Goal: Find specific page/section: Find specific page/section

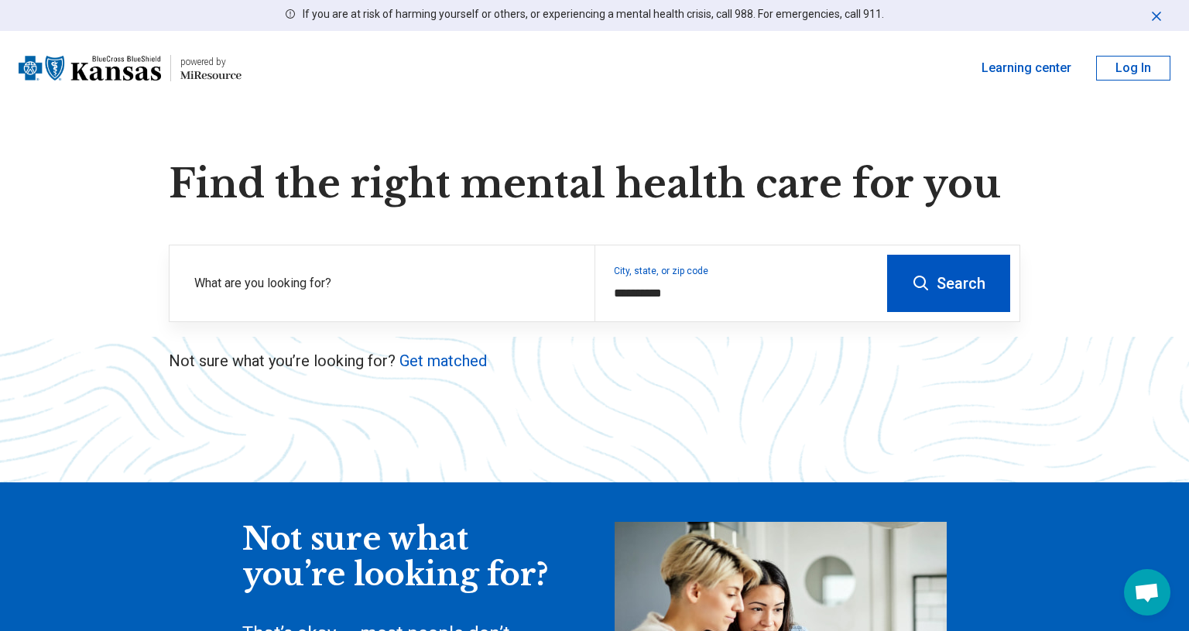
click at [933, 293] on button "Search" at bounding box center [948, 283] width 123 height 57
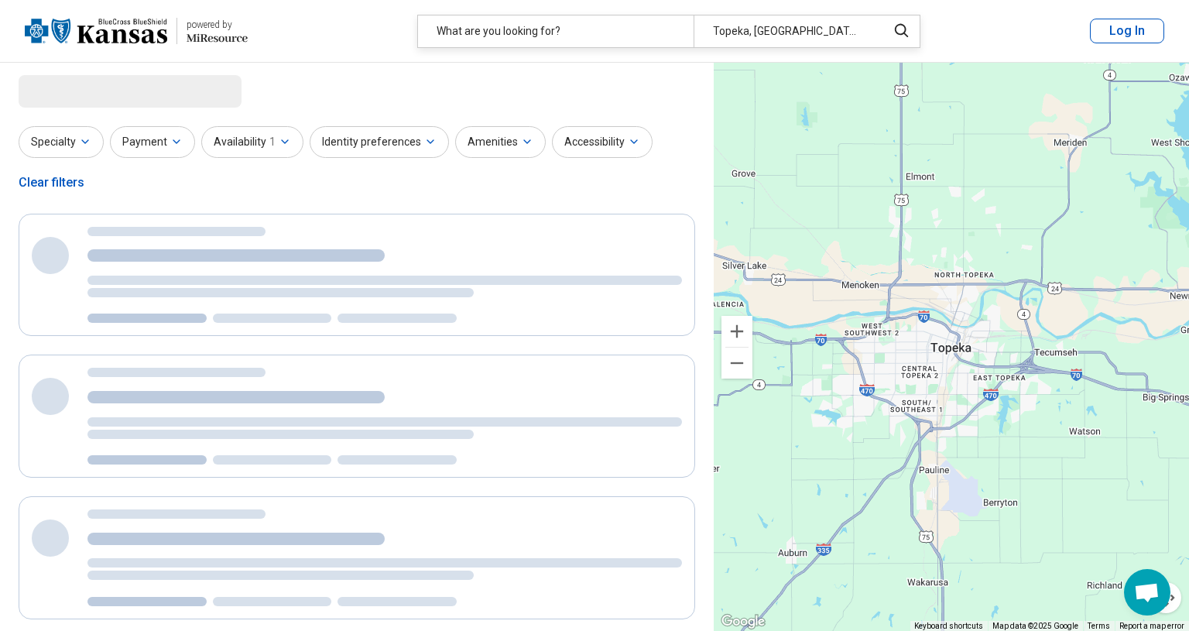
select select "***"
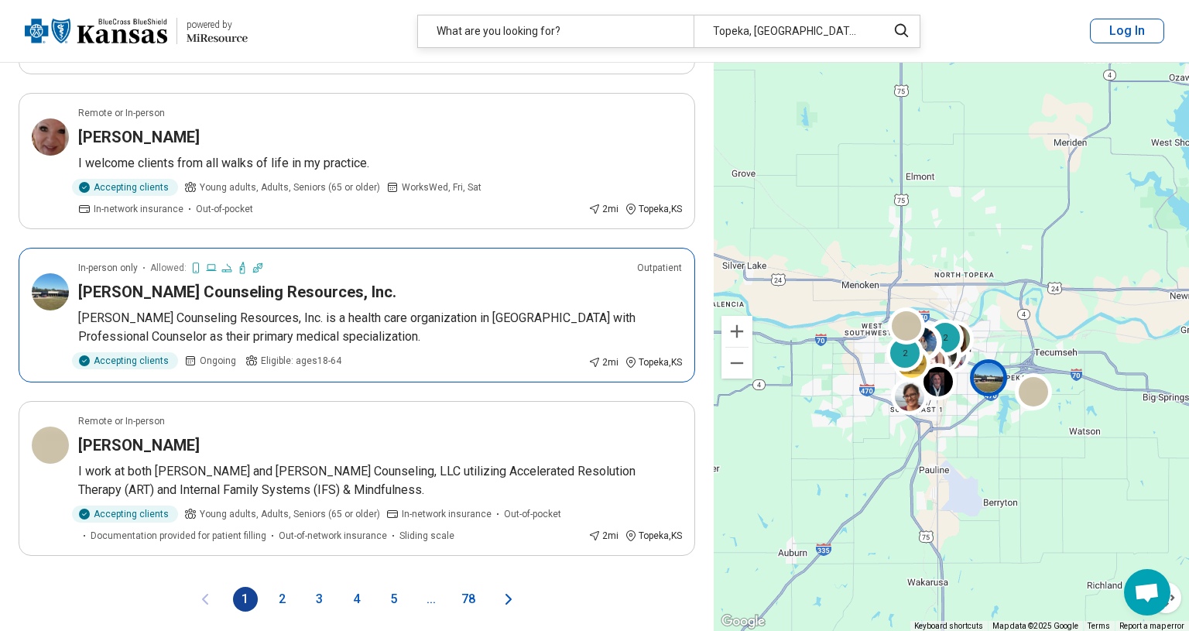
scroll to position [2970, 0]
click at [281, 586] on button "2" at bounding box center [282, 598] width 25 height 25
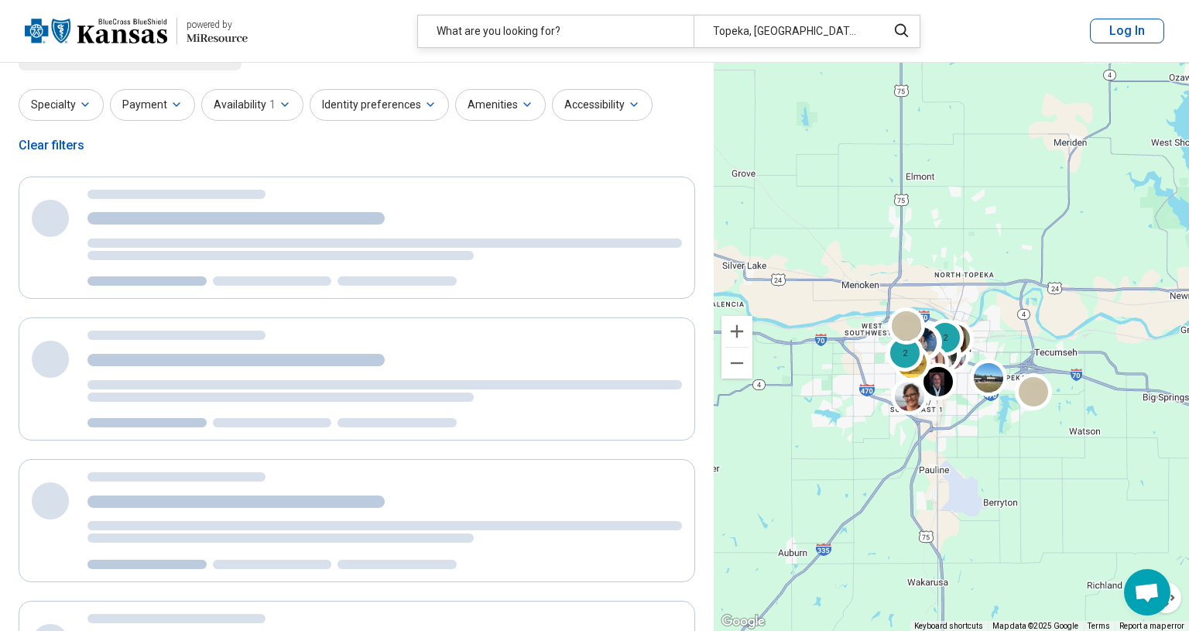
scroll to position [0, 0]
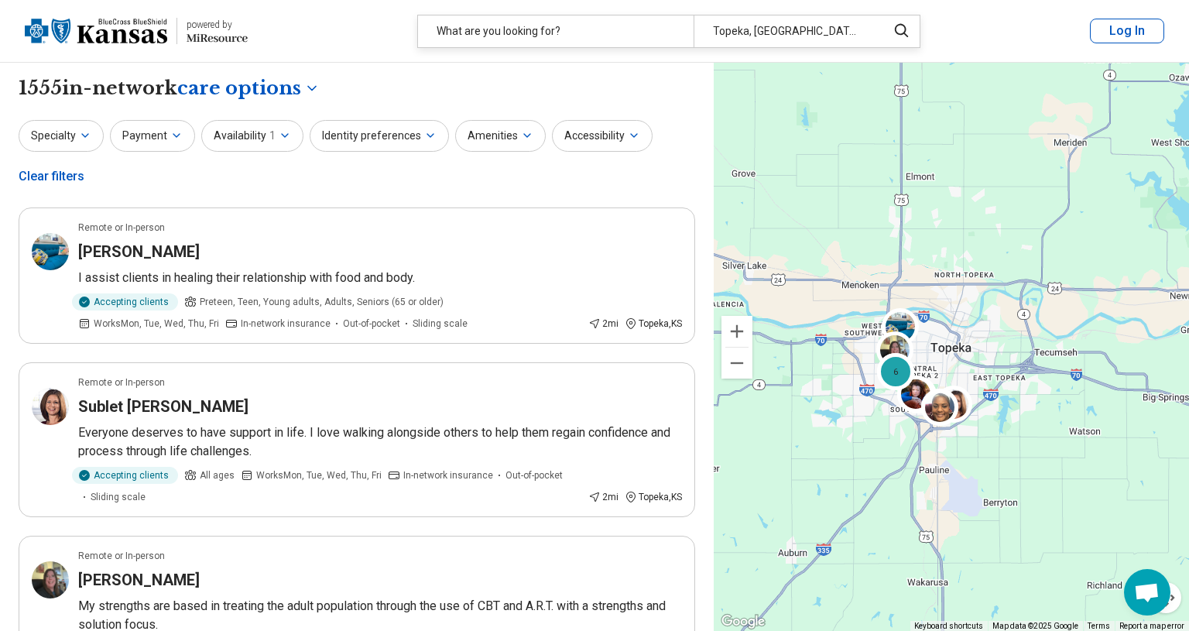
click at [125, 31] on img at bounding box center [96, 30] width 142 height 37
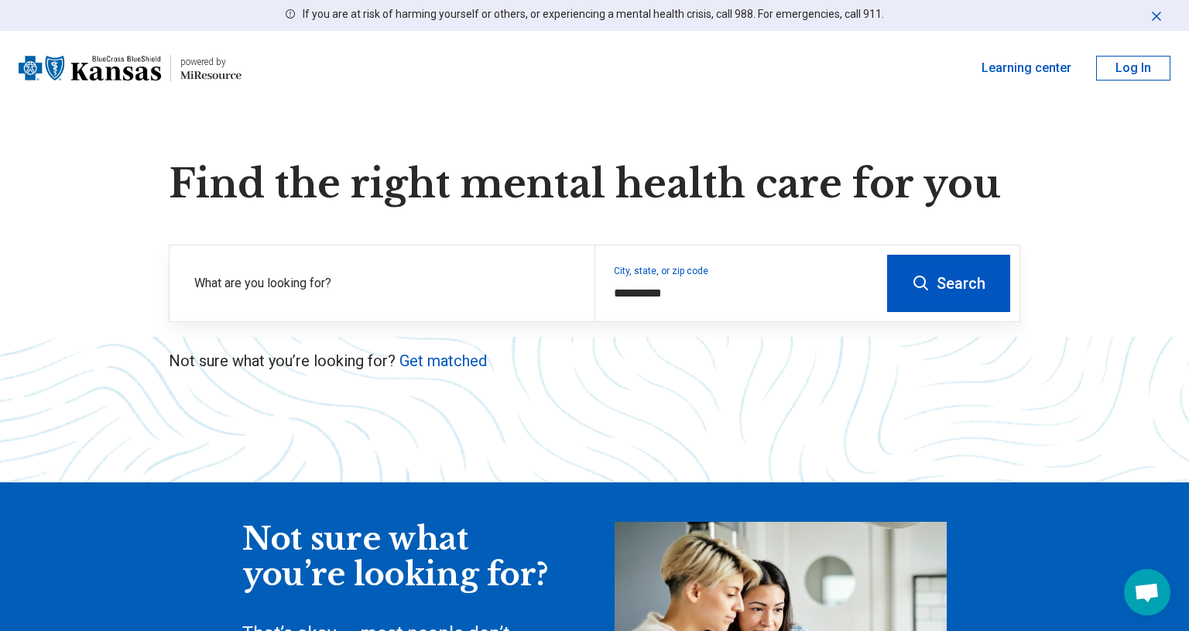
click at [101, 74] on img at bounding box center [90, 68] width 142 height 37
